Goal: Task Accomplishment & Management: Use online tool/utility

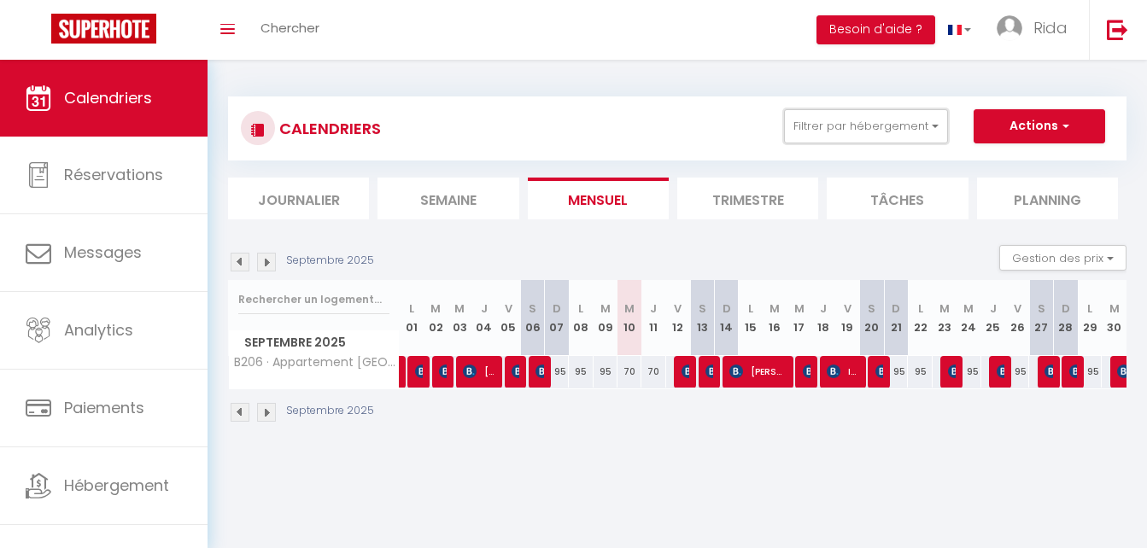
click at [872, 122] on button "Filtrer par hébergement" at bounding box center [866, 126] width 164 height 34
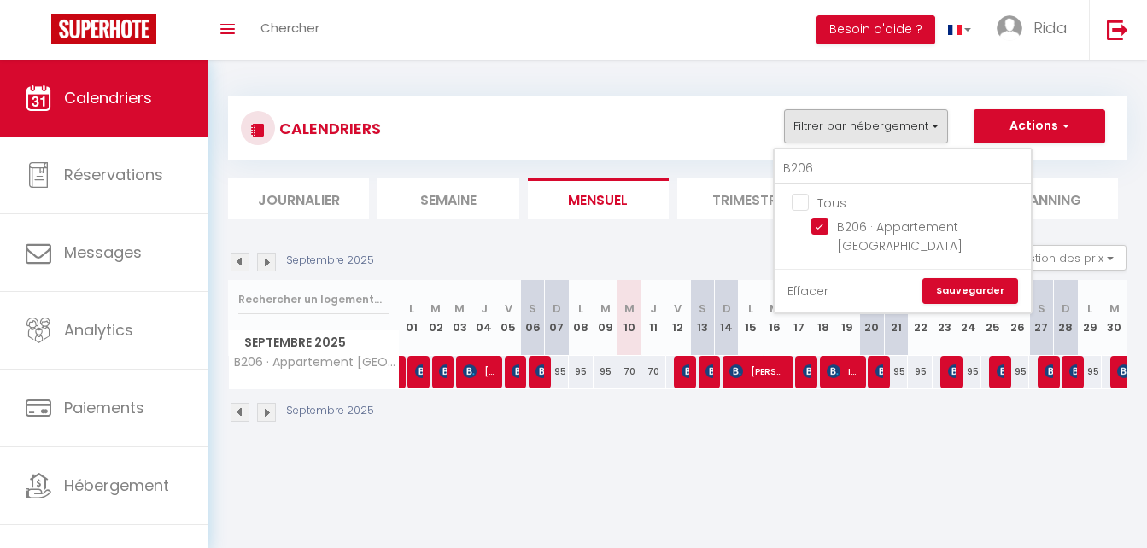
click at [806, 296] on link "Effacer" at bounding box center [807, 291] width 41 height 19
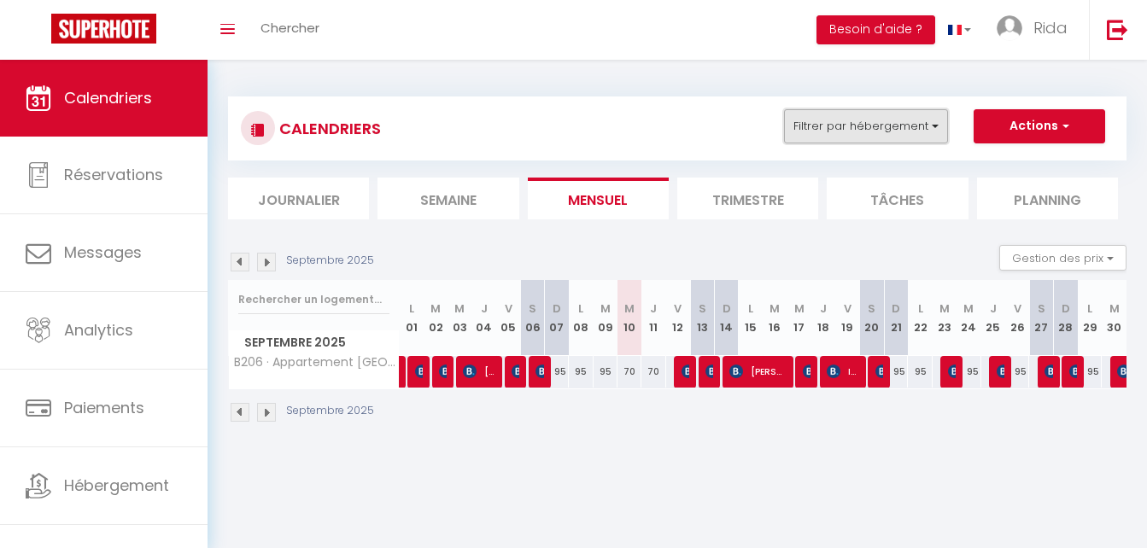
click at [850, 117] on button "Filtrer par hébergement" at bounding box center [866, 126] width 164 height 34
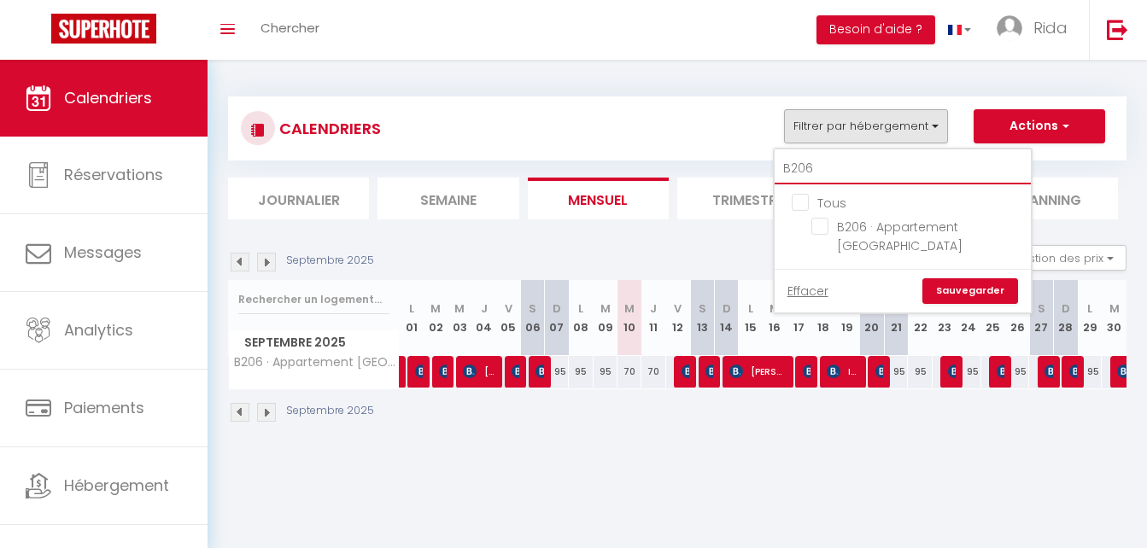
click at [835, 169] on input "B206" at bounding box center [902, 169] width 256 height 31
type input "B20"
checkbox input "false"
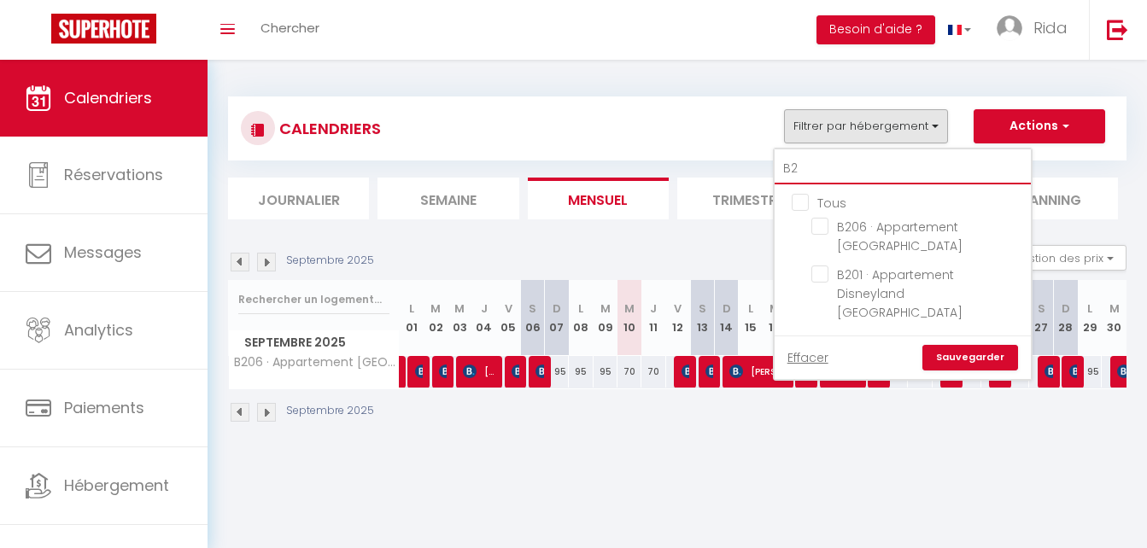
type input "B"
checkbox input "false"
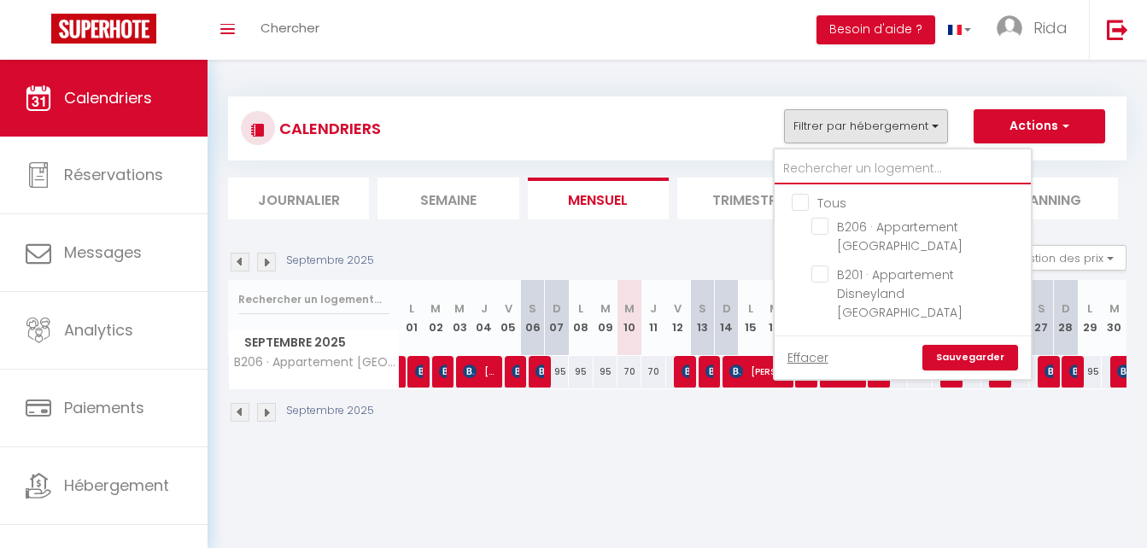
checkbox input "false"
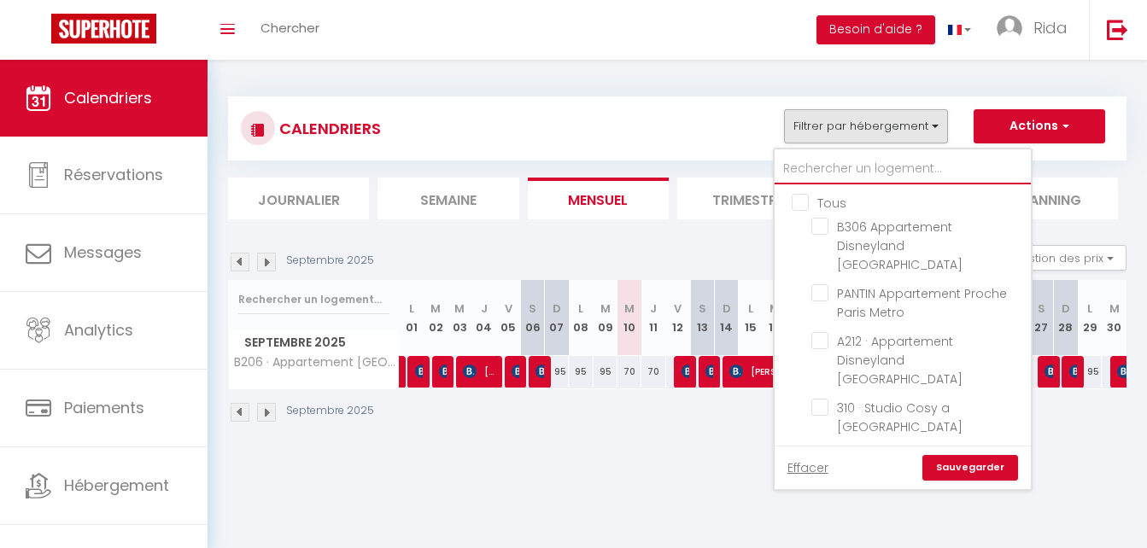
type input "p"
checkbox input "false"
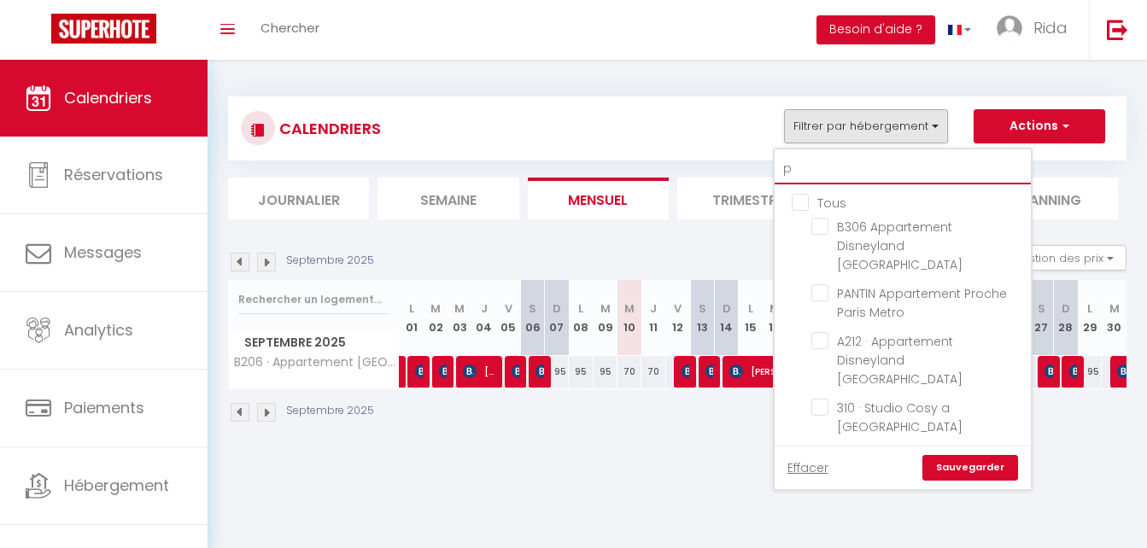
checkbox input "false"
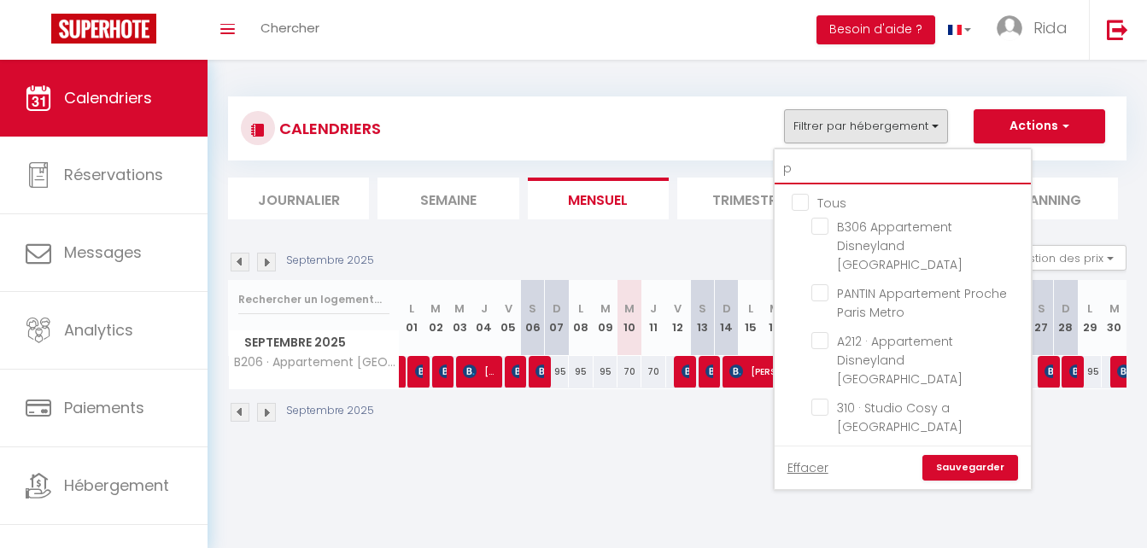
checkbox input "false"
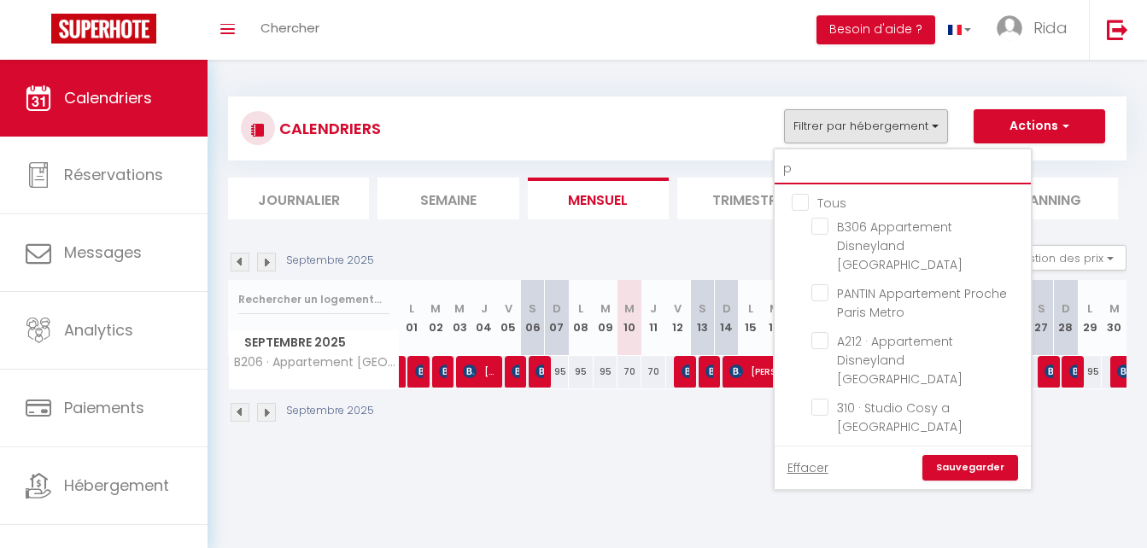
checkbox input "false"
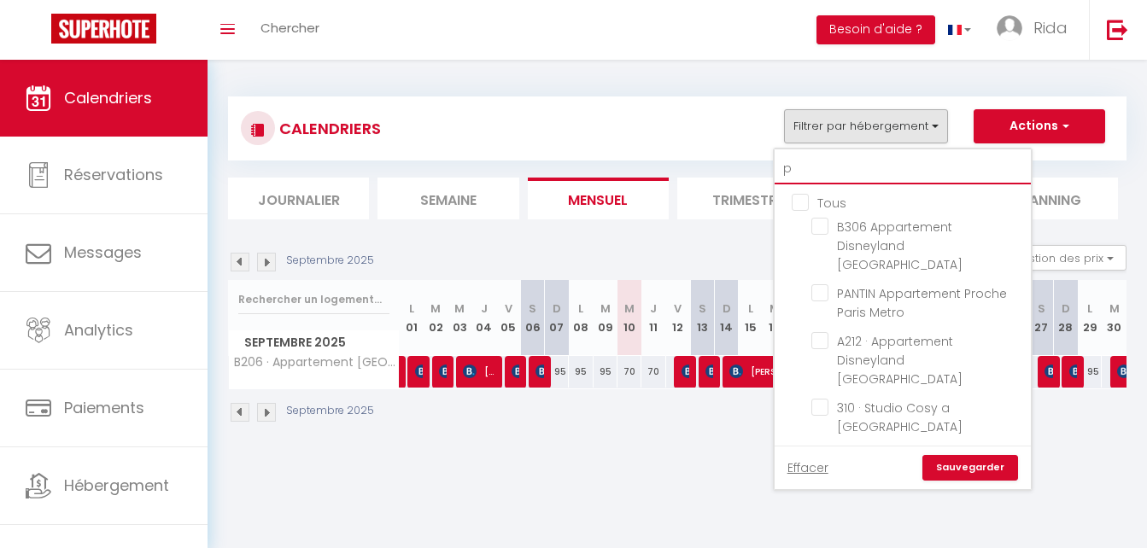
checkbox input "false"
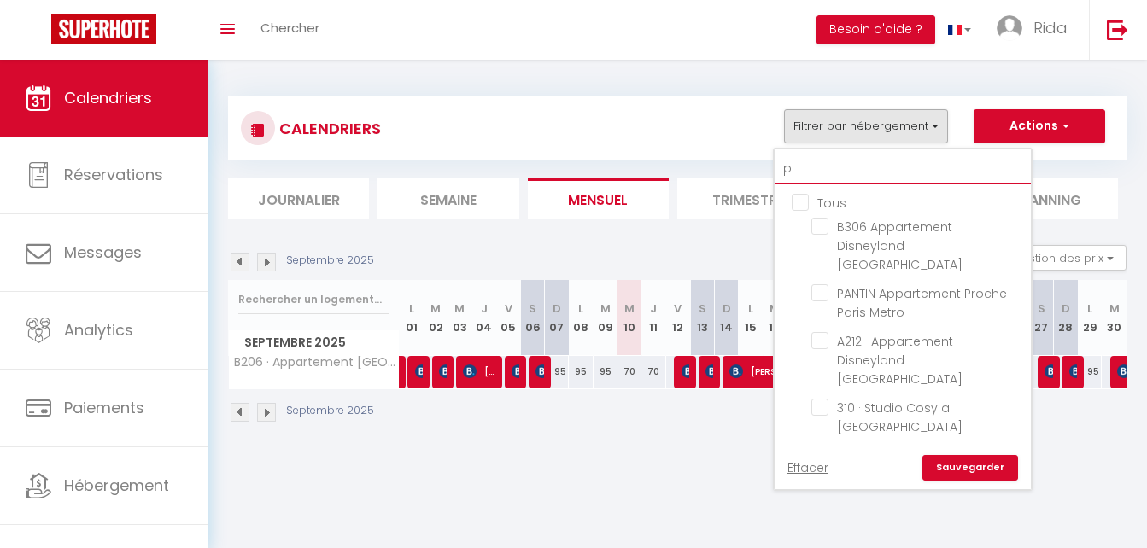
checkbox input "false"
type input "pa"
checkbox input "false"
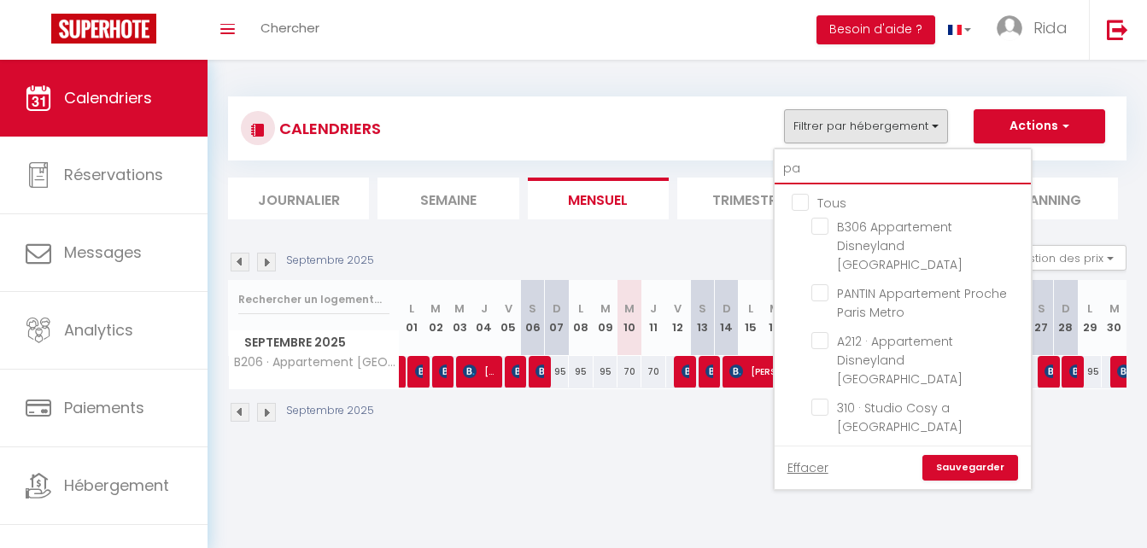
checkbox input "false"
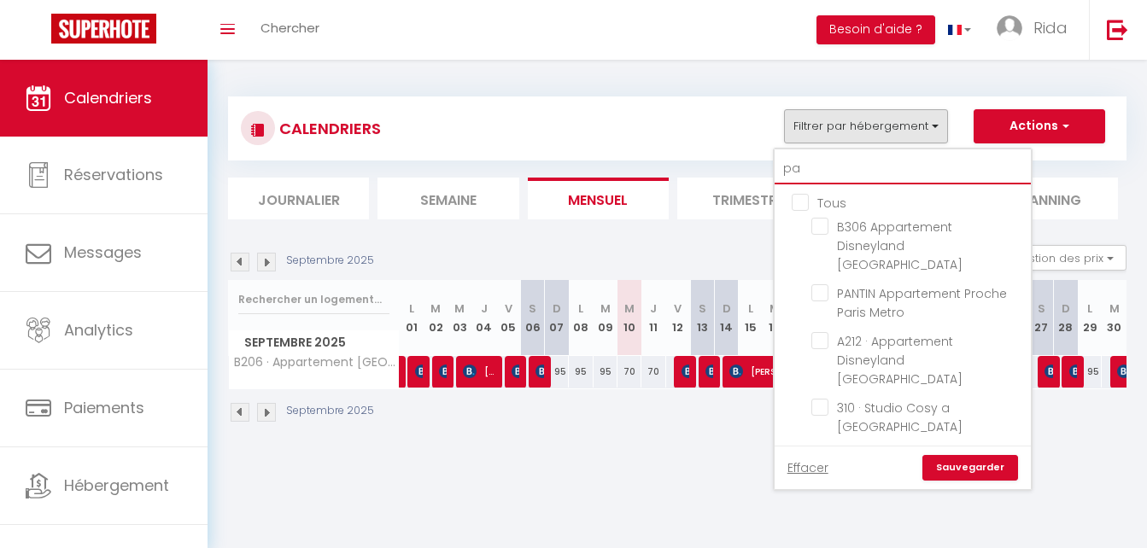
checkbox input "false"
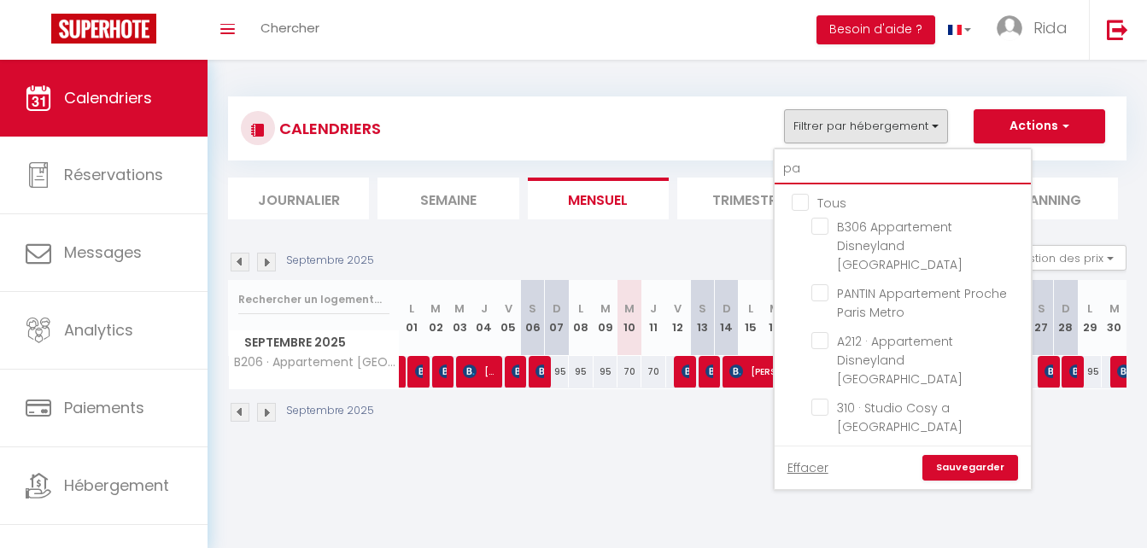
checkbox input "false"
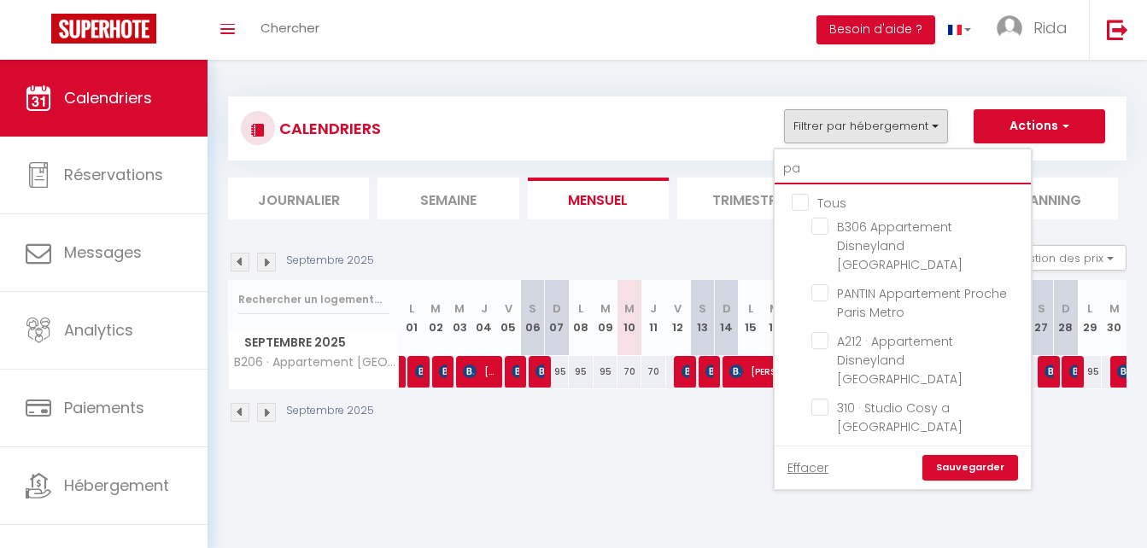
checkbox input "false"
type input "pan"
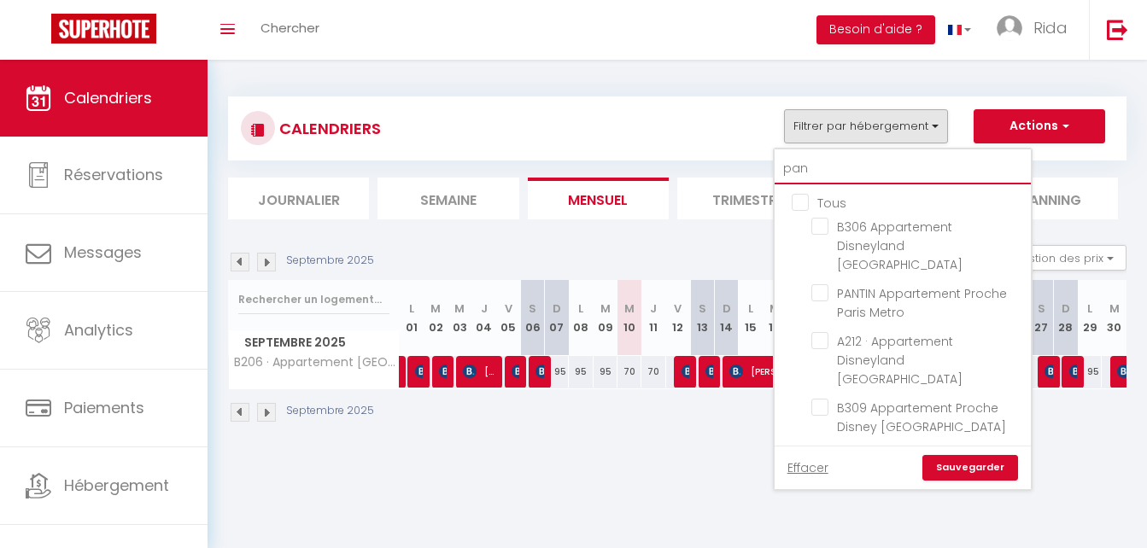
checkbox input "false"
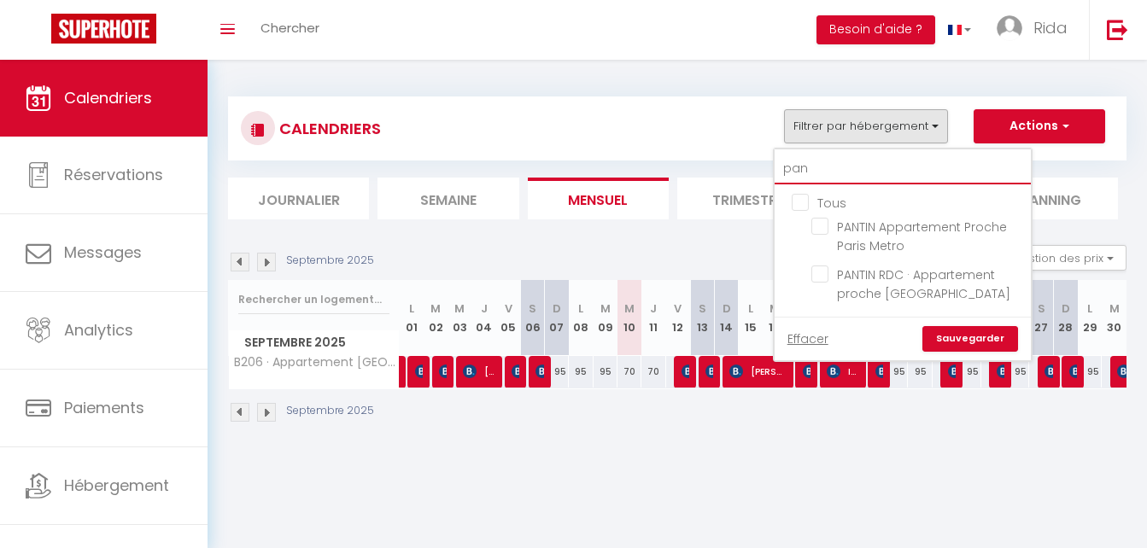
type input "pant"
checkbox input "false"
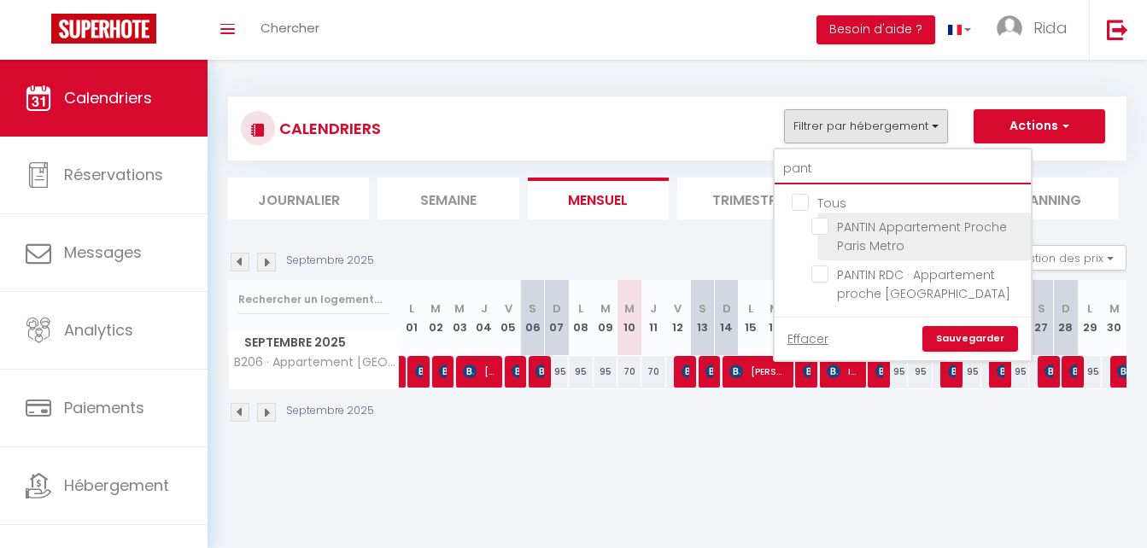
type input "pant"
click at [825, 226] on input "PANTIN Appartement Proche Paris Metro" at bounding box center [917, 226] width 213 height 17
checkbox input "true"
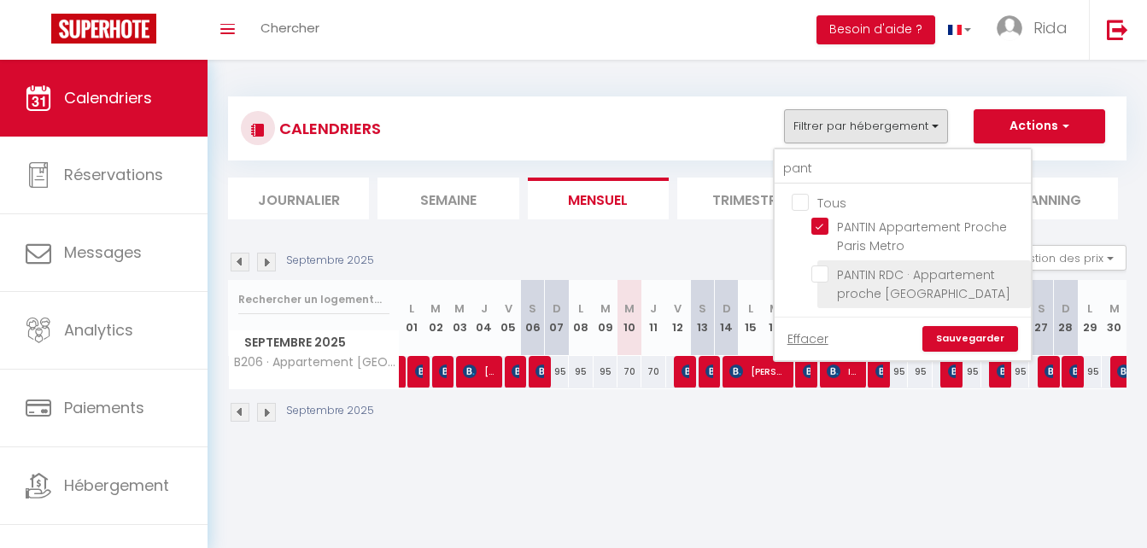
click at [815, 266] on input "PANTIN RDC · Appartement proche [GEOGRAPHIC_DATA]" at bounding box center [917, 274] width 213 height 17
checkbox input "true"
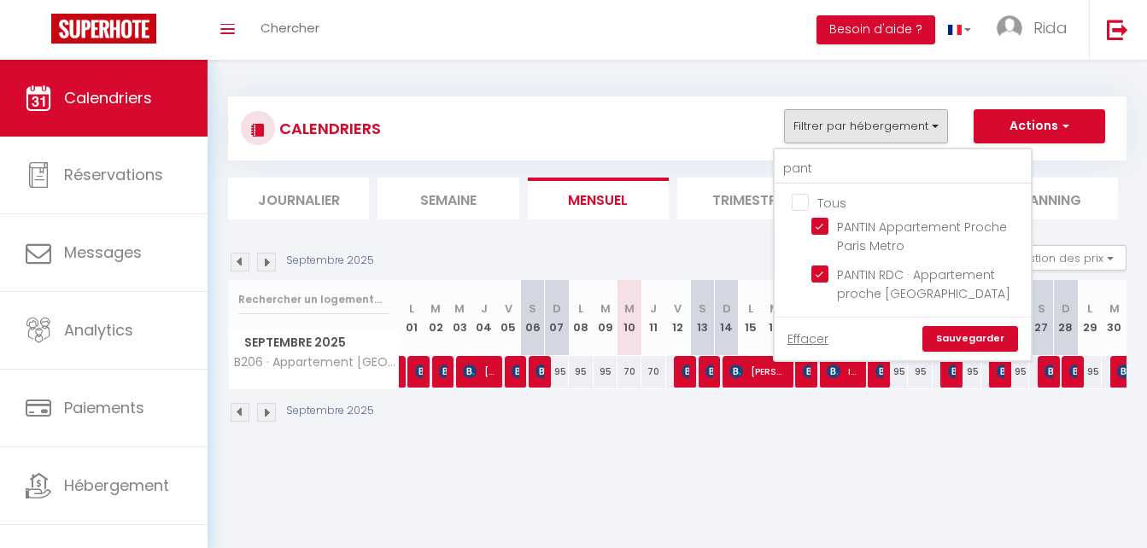
click at [949, 338] on link "Sauvegarder" at bounding box center [970, 339] width 96 height 26
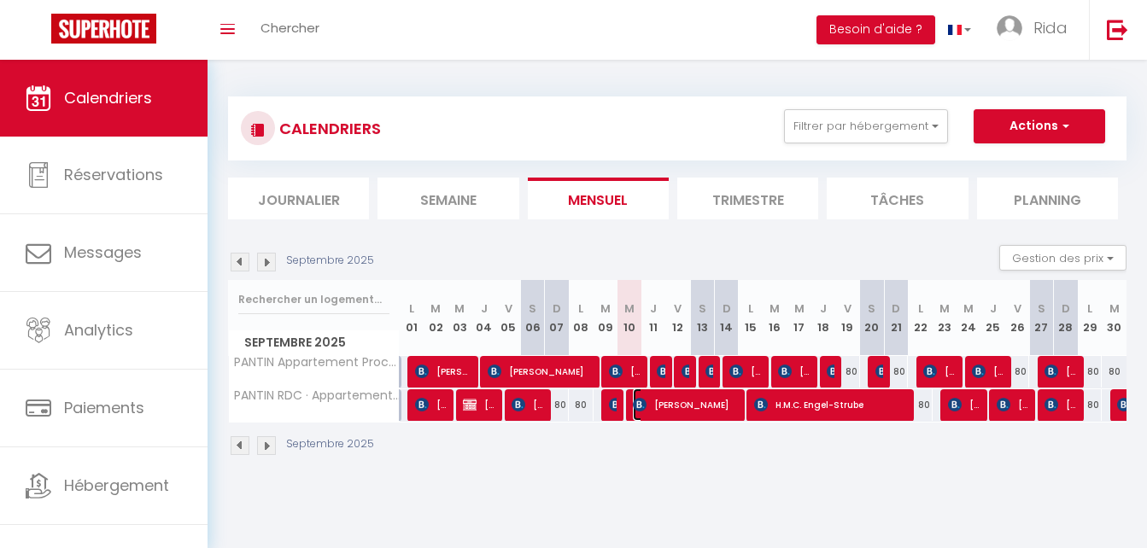
click at [639, 403] on img at bounding box center [640, 405] width 14 height 14
select select "OK"
select select "KO"
select select "0"
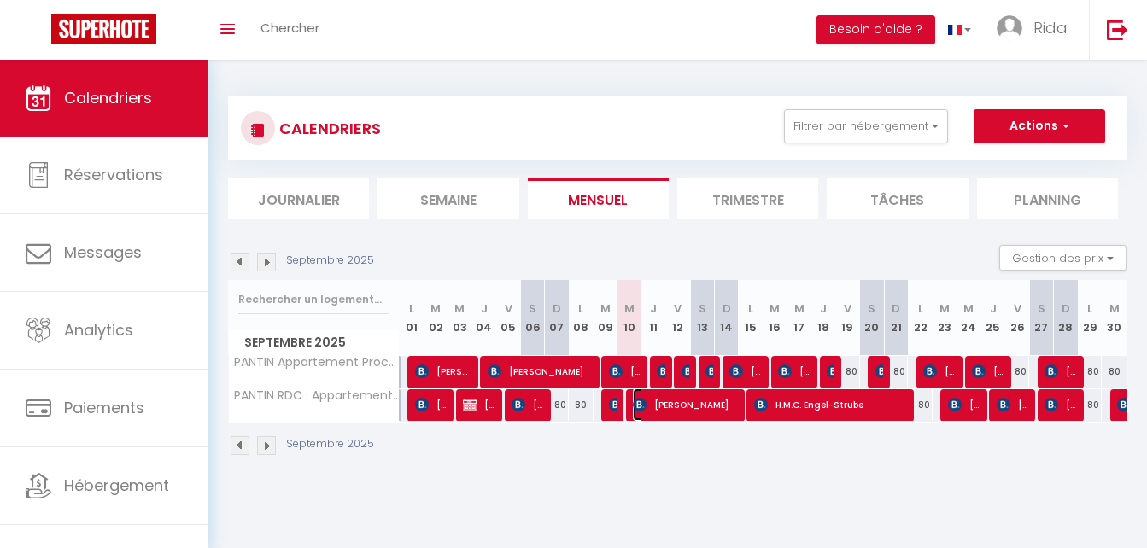
select select "1"
select select
